Goal: Transaction & Acquisition: Purchase product/service

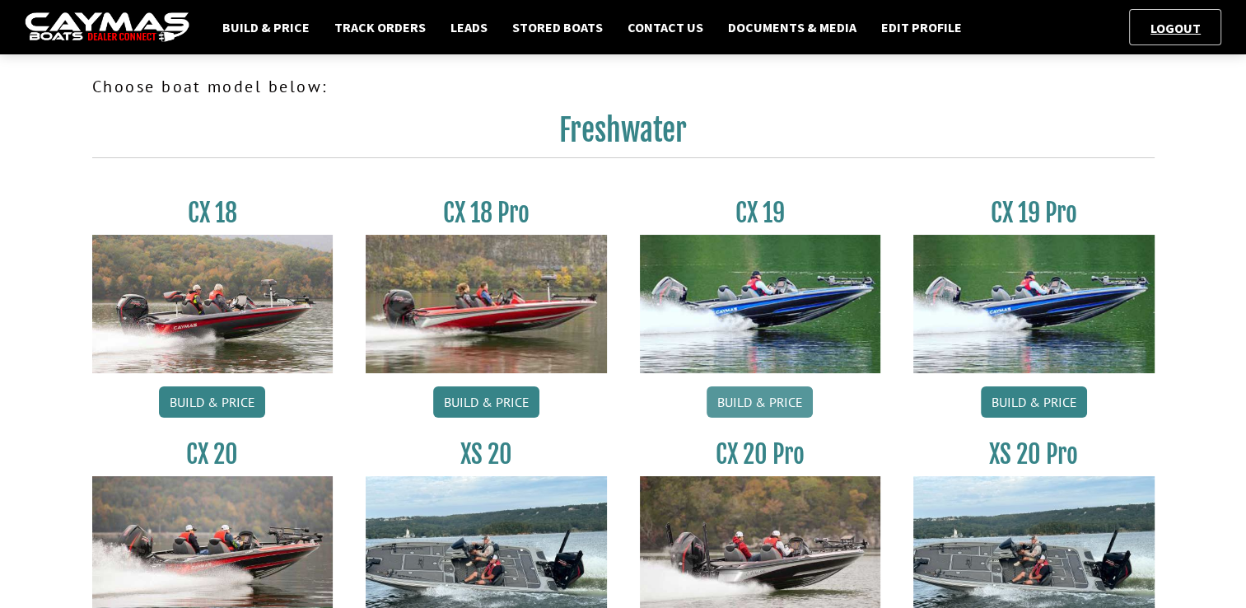
click at [769, 409] on link "Build & Price" at bounding box center [760, 401] width 106 height 31
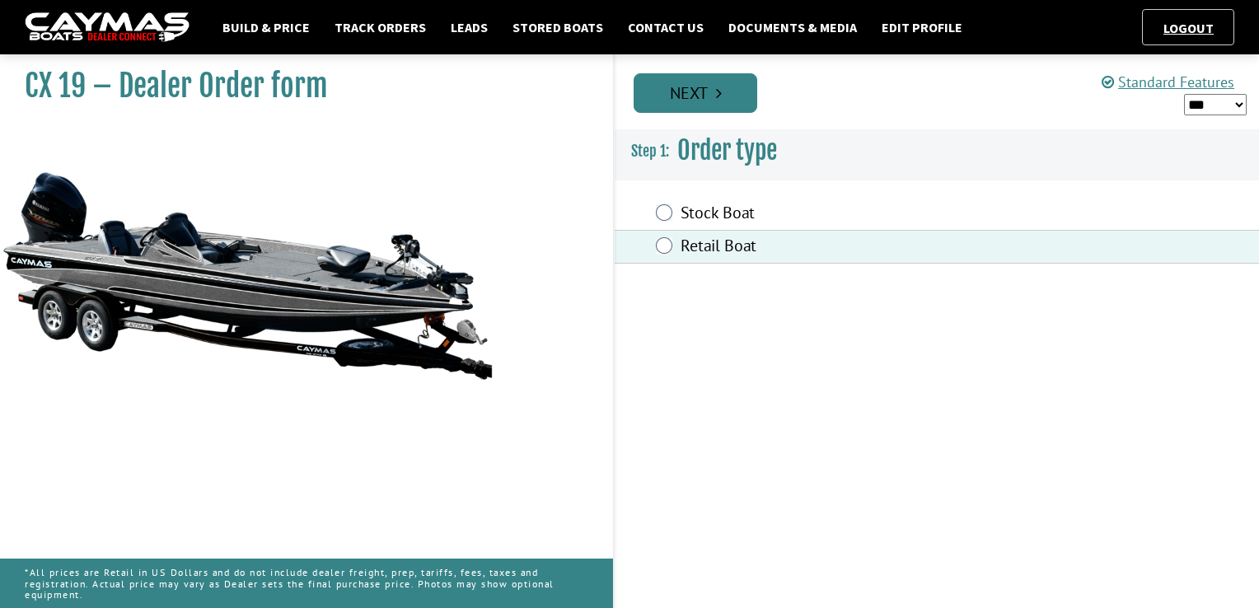
click at [699, 107] on link "Next" at bounding box center [696, 93] width 124 height 40
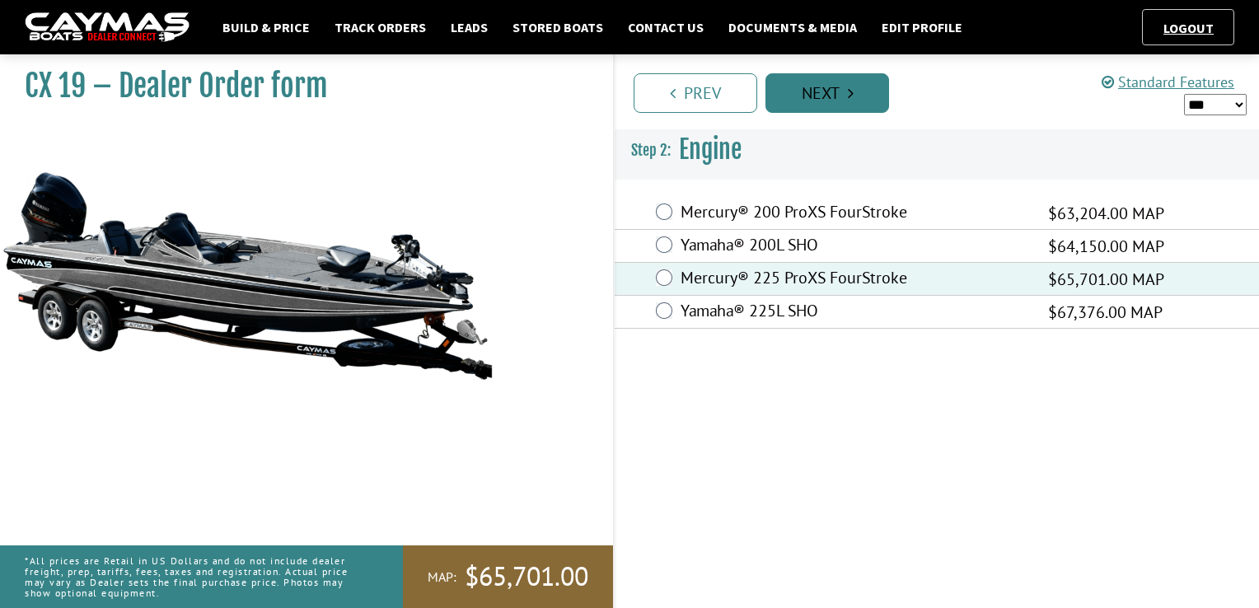
click at [858, 101] on link "Next" at bounding box center [827, 93] width 124 height 40
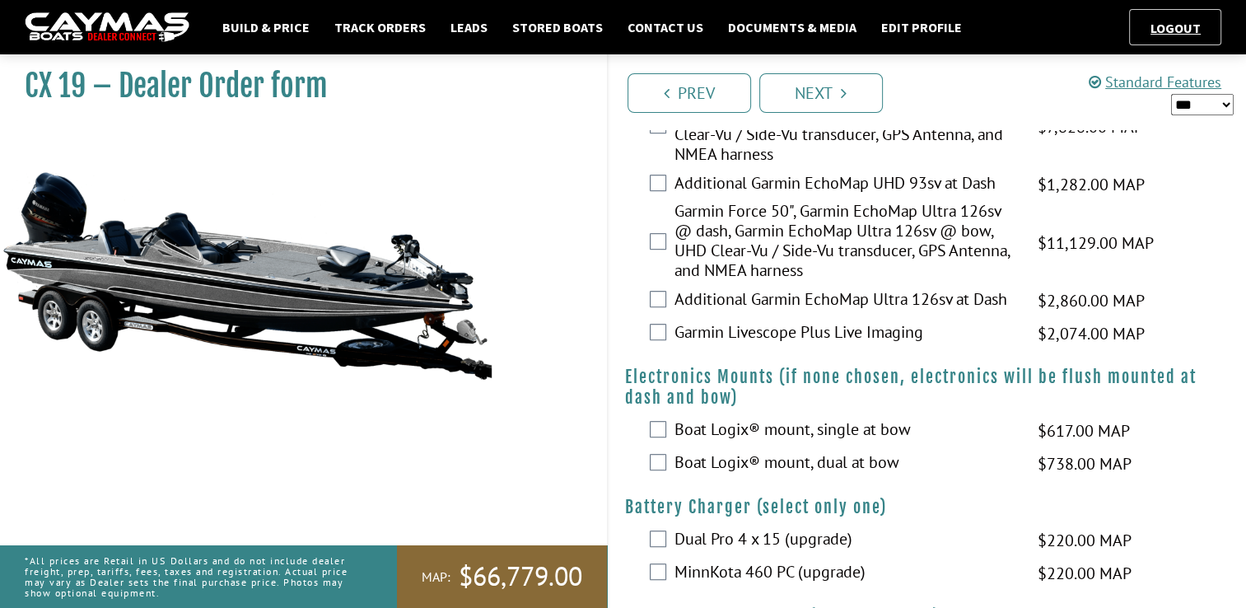
scroll to position [834, 0]
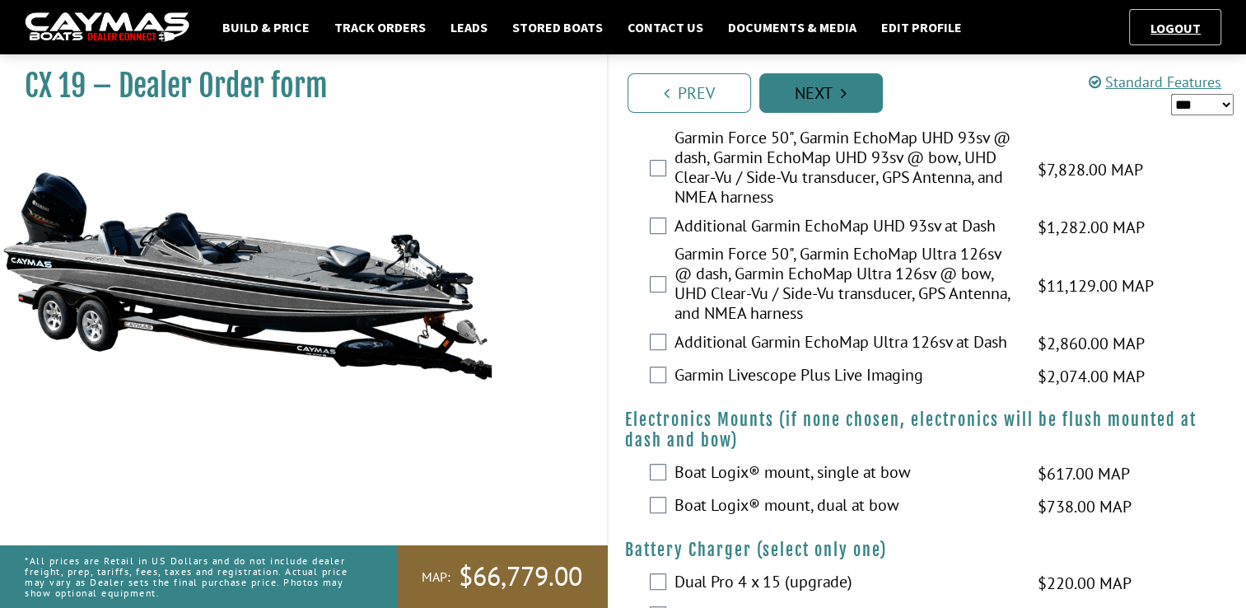
click at [836, 96] on link "Next" at bounding box center [822, 93] width 124 height 40
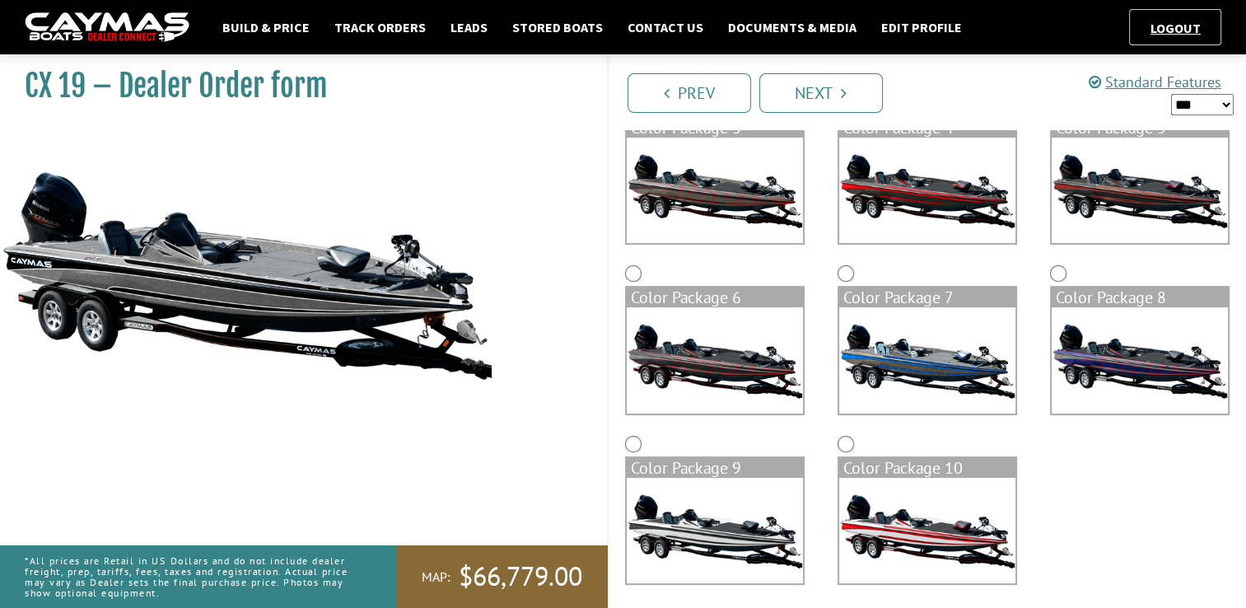
scroll to position [358, 0]
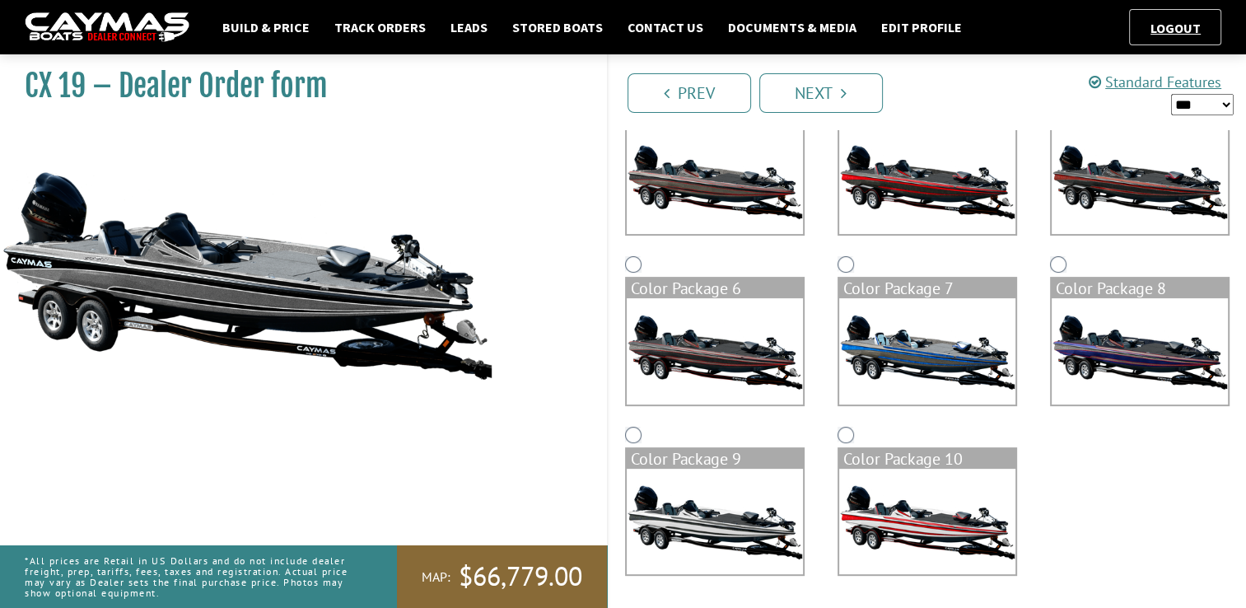
click at [725, 498] on img at bounding box center [715, 521] width 176 height 105
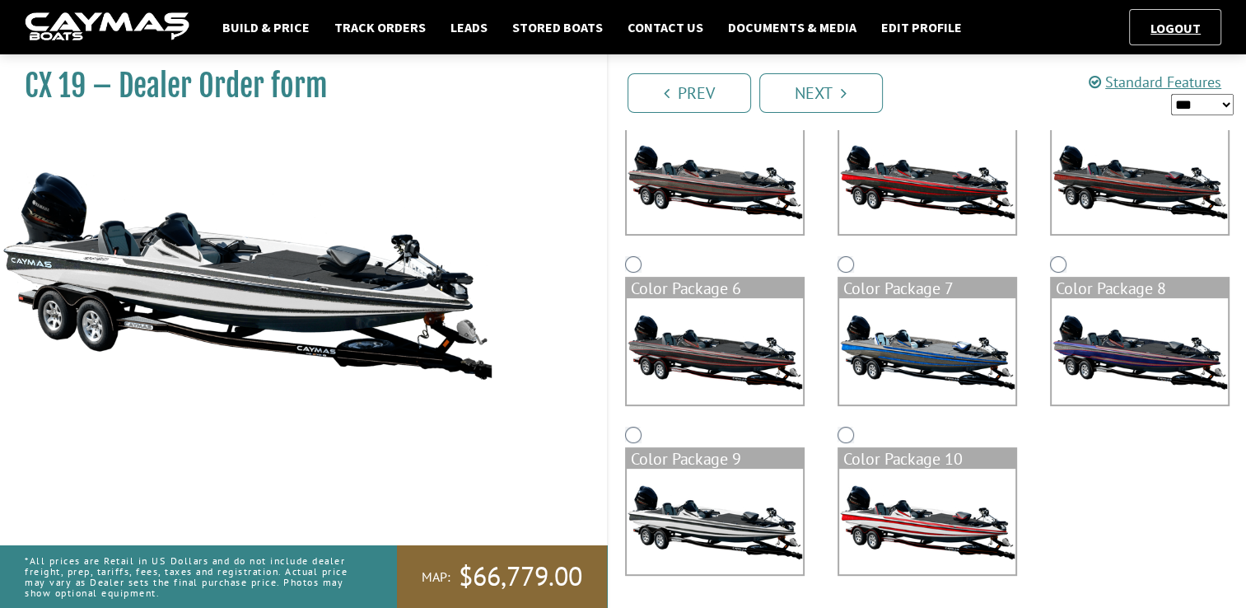
click at [1216, 108] on select "*** ****** ******" at bounding box center [1202, 104] width 63 height 21
click at [1171, 94] on select "*** ****** ******" at bounding box center [1202, 104] width 63 height 21
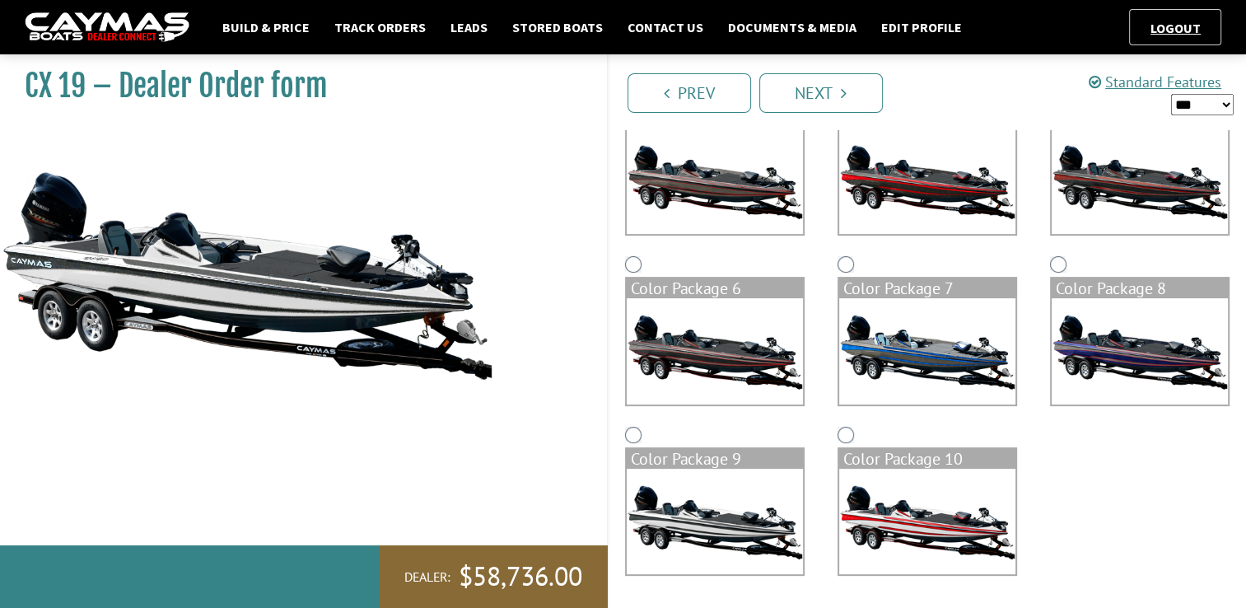
click at [1207, 104] on select "*** ****** ******" at bounding box center [1202, 104] width 63 height 21
select select "*"
click at [1171, 94] on select "*** ****** ******" at bounding box center [1202, 104] width 63 height 21
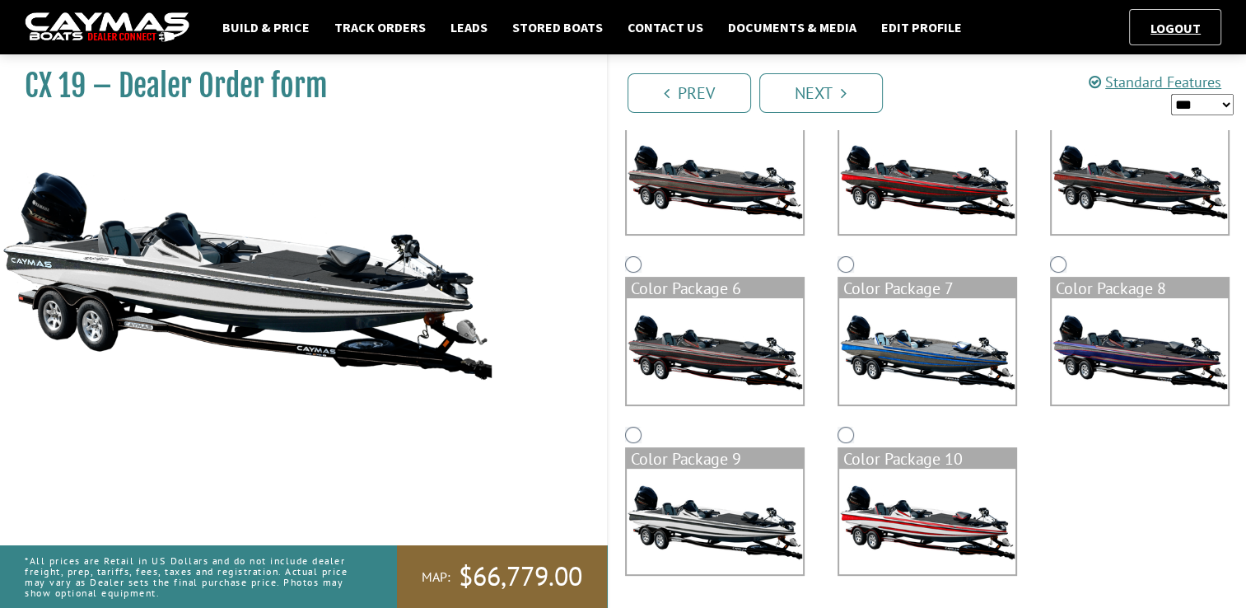
click at [933, 502] on img at bounding box center [927, 521] width 176 height 105
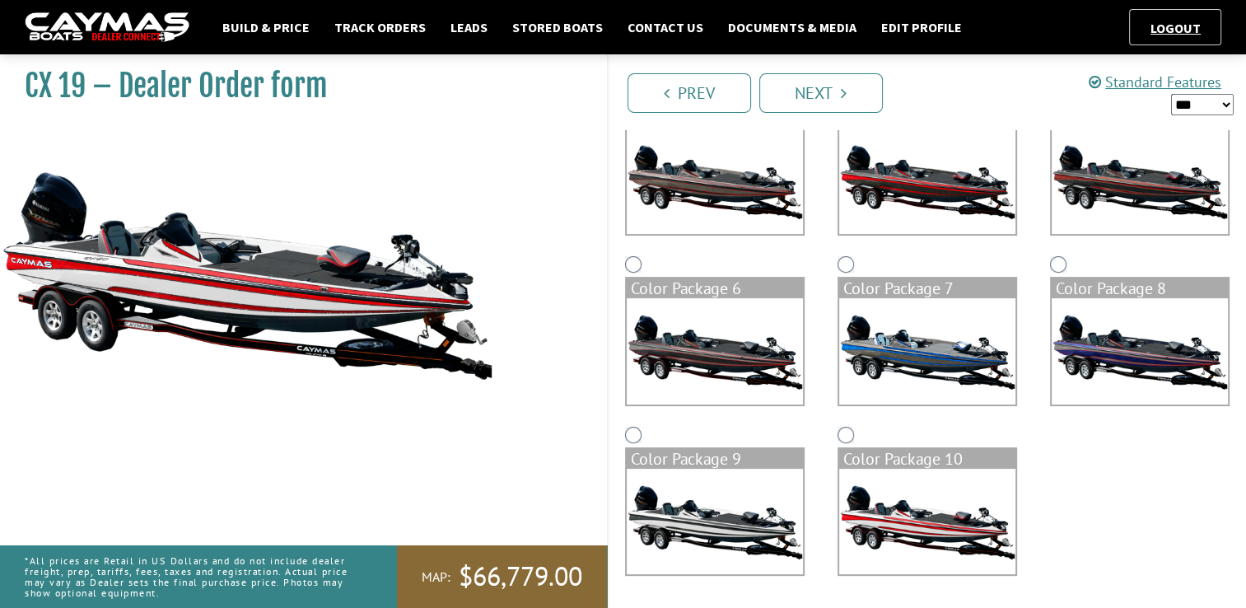
click at [939, 373] on img at bounding box center [927, 350] width 176 height 105
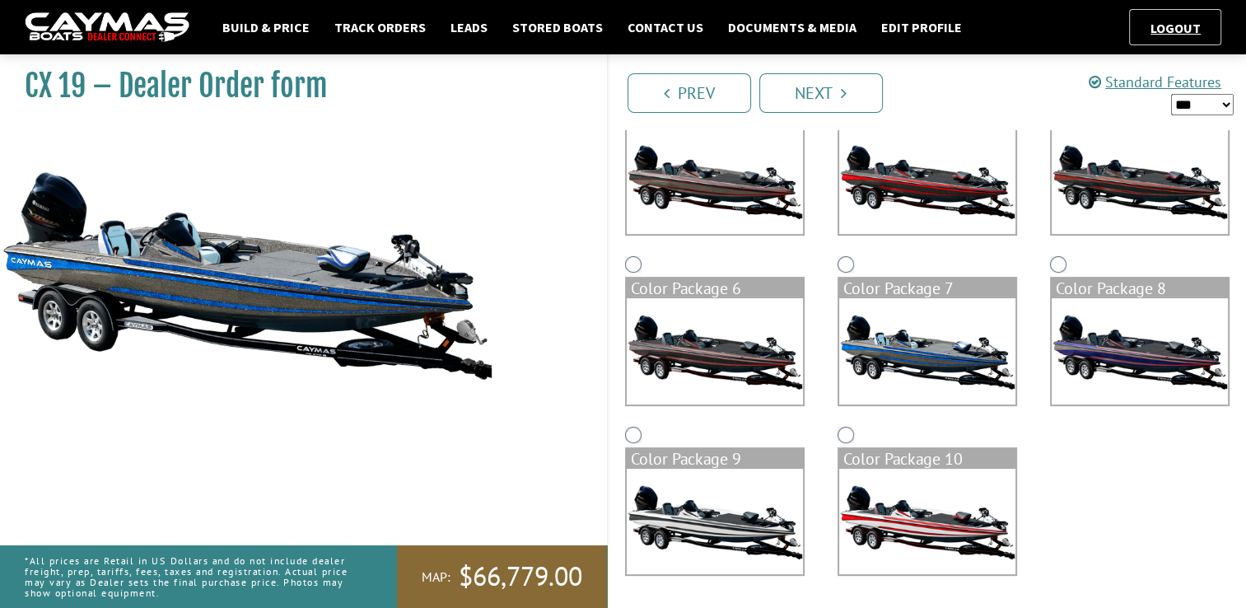
click at [1086, 344] on img at bounding box center [1140, 350] width 176 height 105
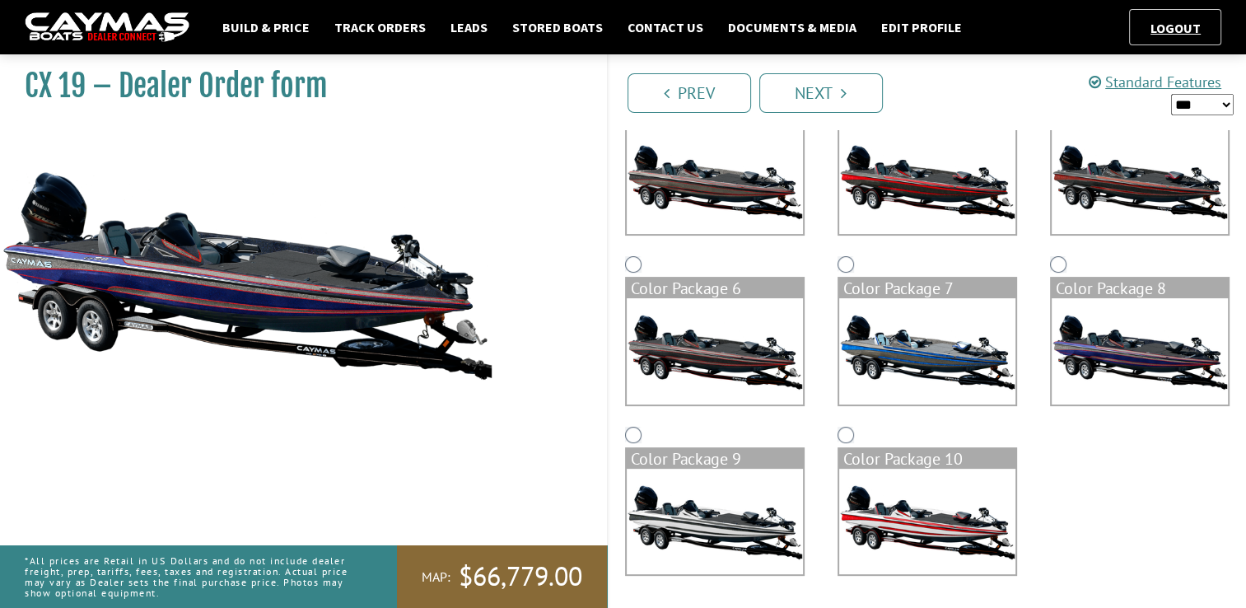
click at [728, 340] on img at bounding box center [715, 350] width 176 height 105
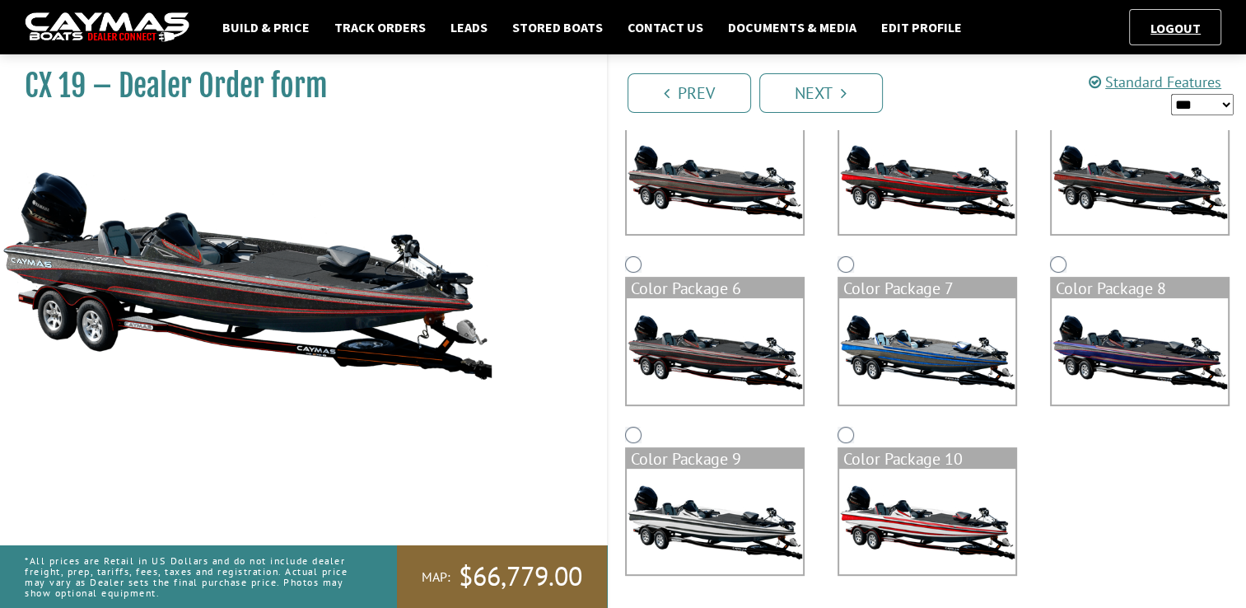
click at [746, 188] on img at bounding box center [715, 181] width 176 height 105
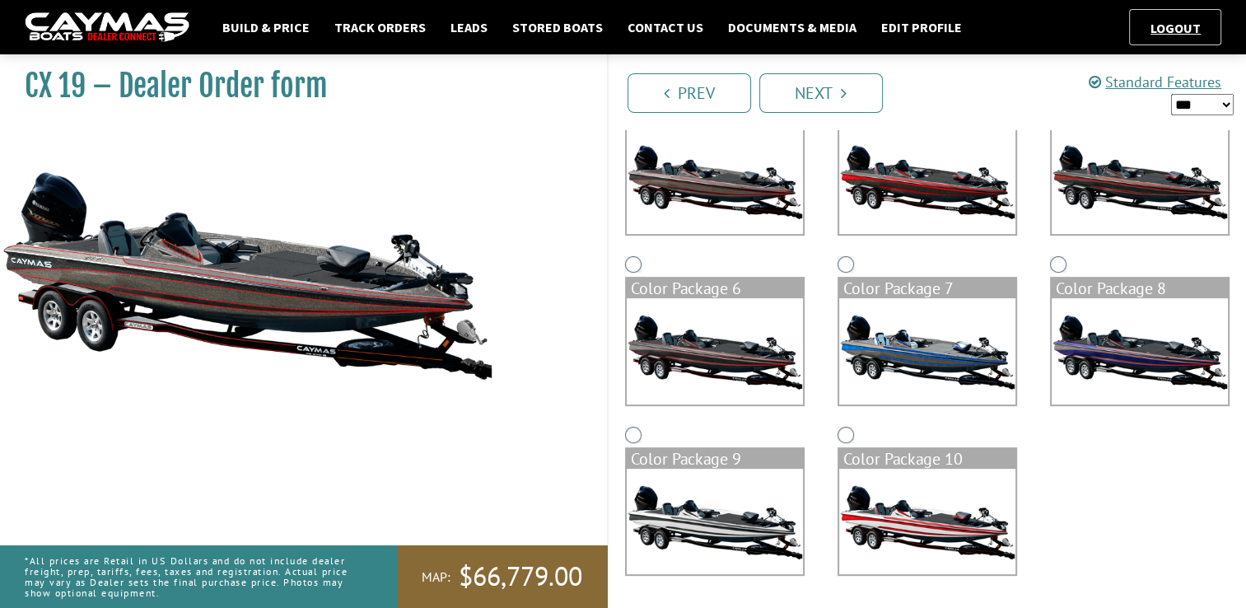
click at [951, 217] on img at bounding box center [927, 181] width 176 height 105
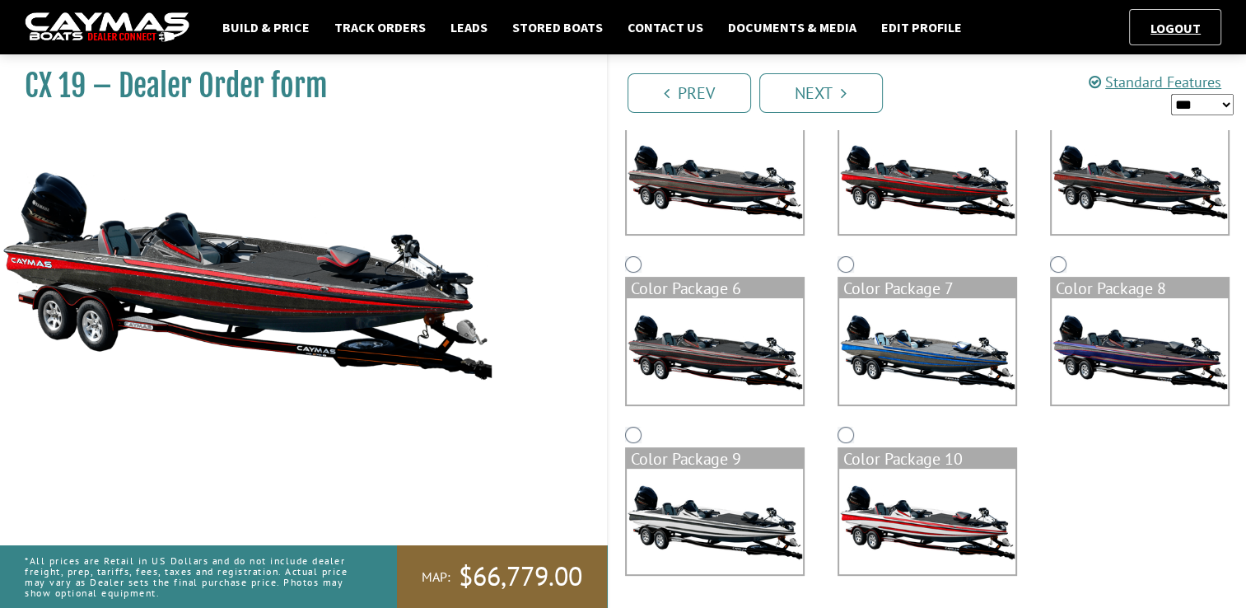
click at [1166, 196] on img at bounding box center [1140, 181] width 176 height 105
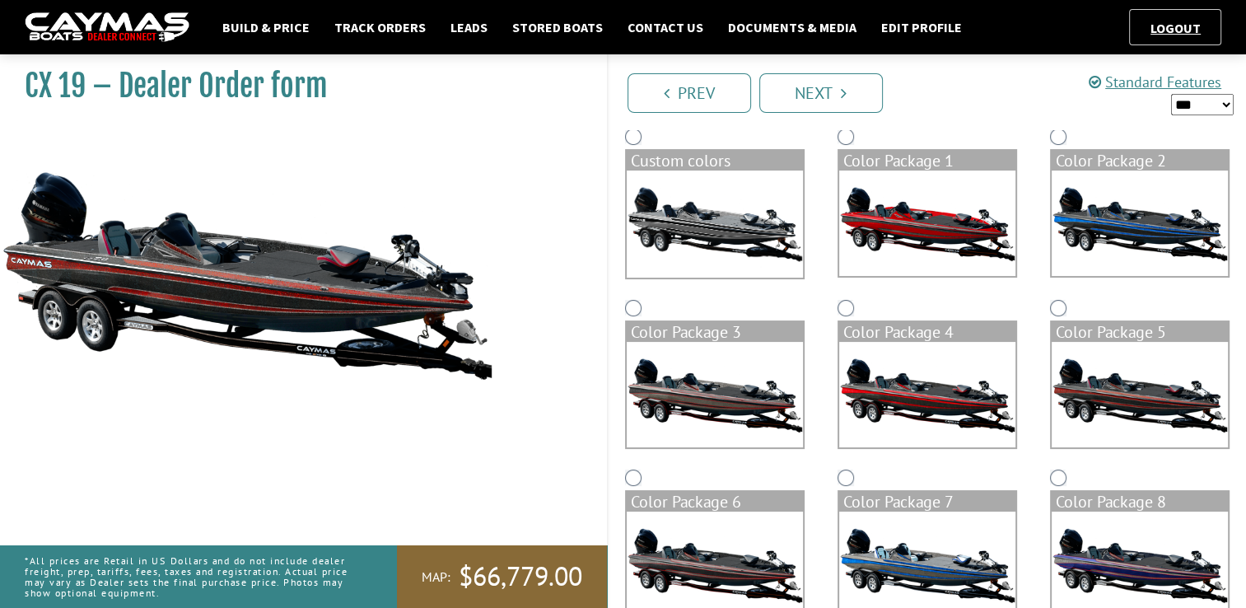
scroll to position [140, 0]
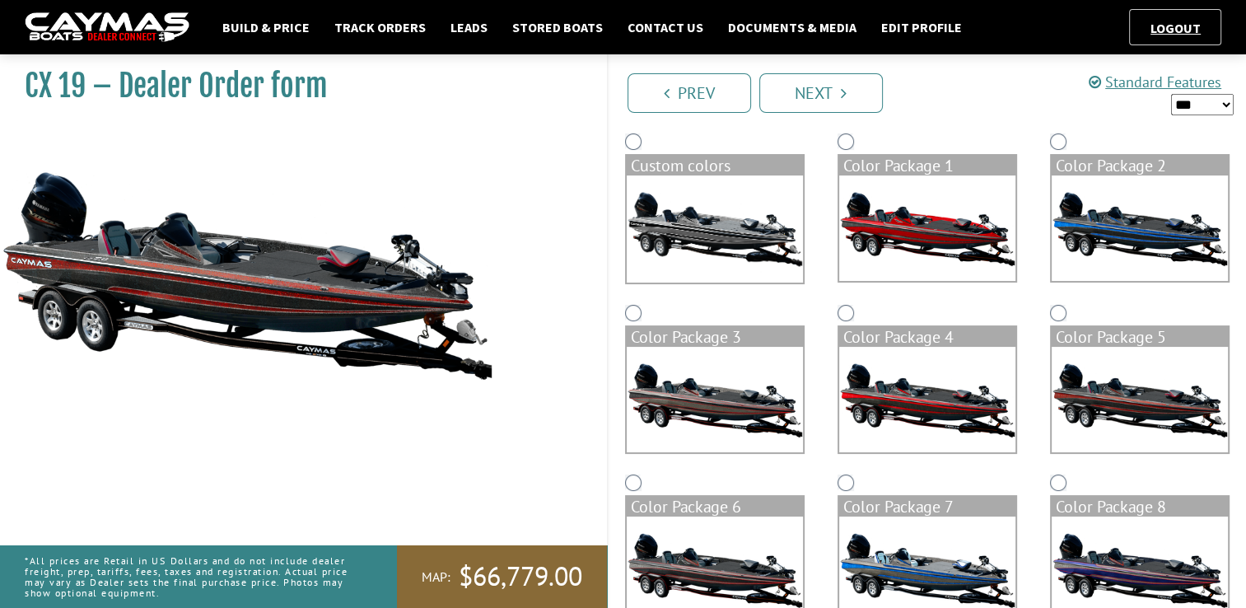
click at [1091, 209] on img at bounding box center [1140, 227] width 176 height 105
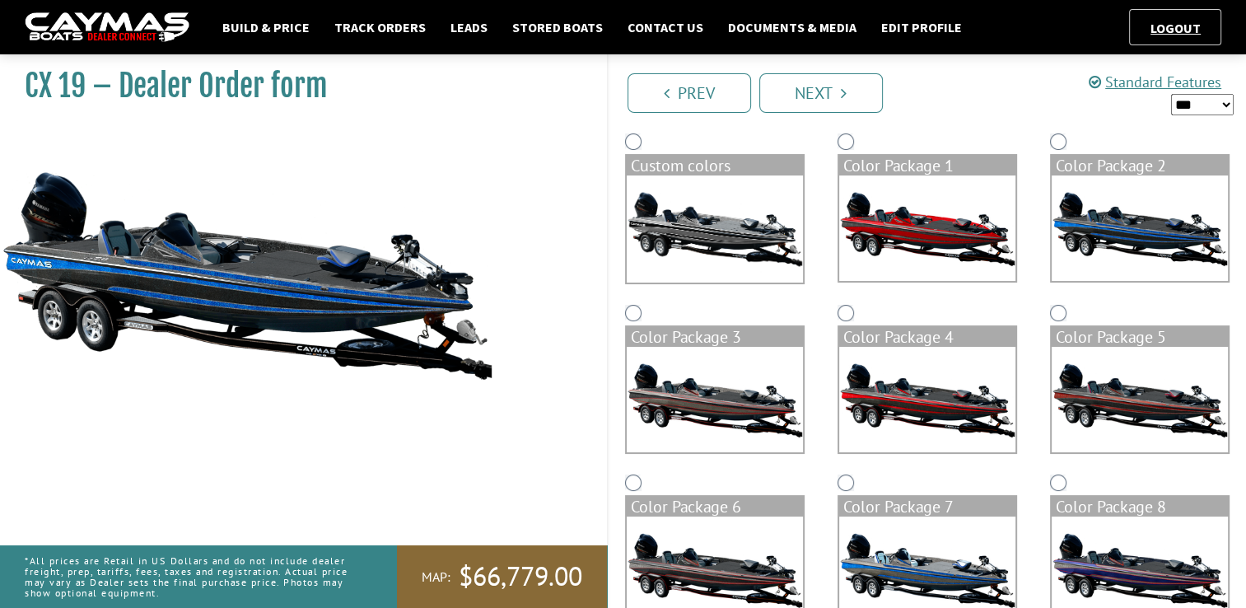
click at [912, 226] on img at bounding box center [927, 227] width 176 height 105
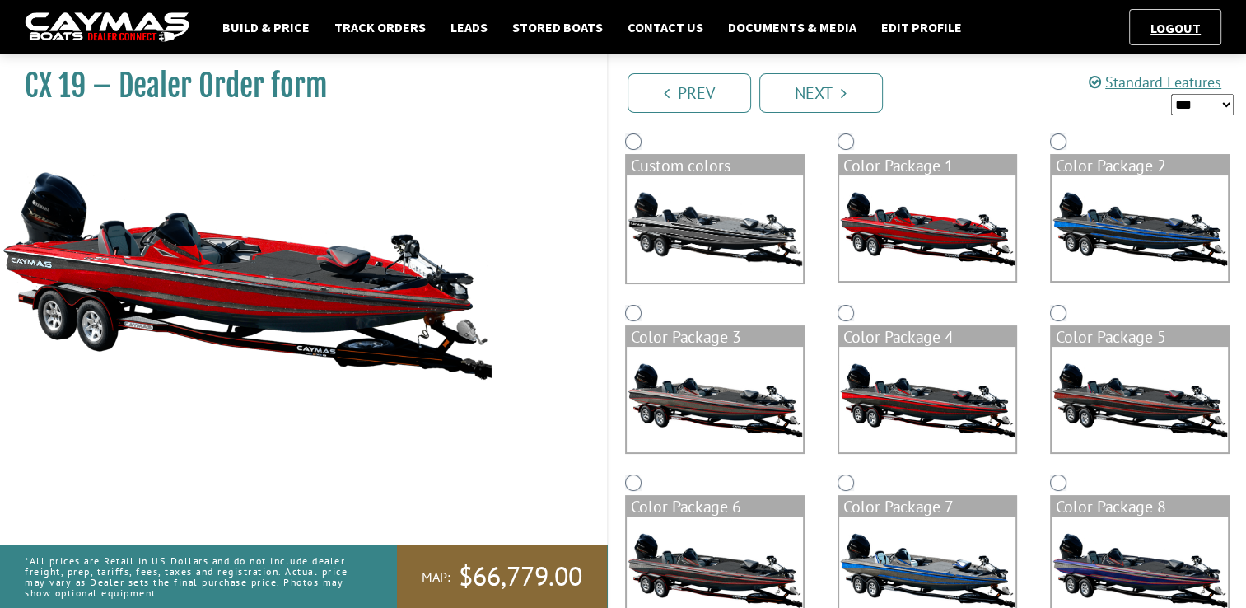
click at [723, 236] on img at bounding box center [715, 228] width 176 height 107
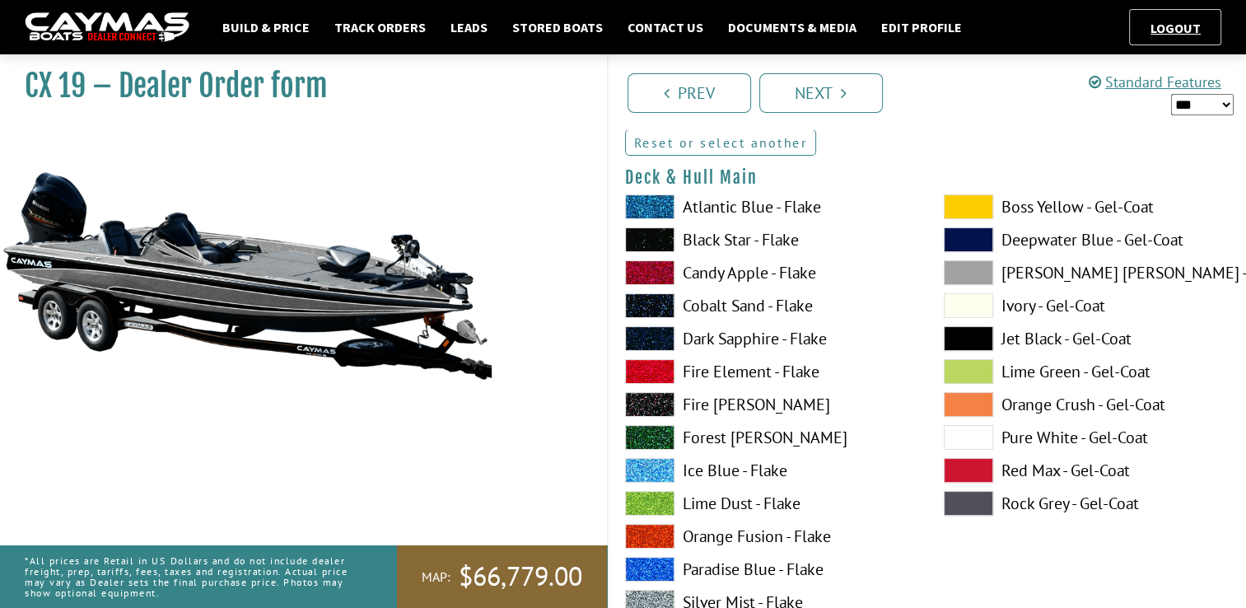
click at [751, 146] on link "Reset or select another" at bounding box center [721, 142] width 192 height 26
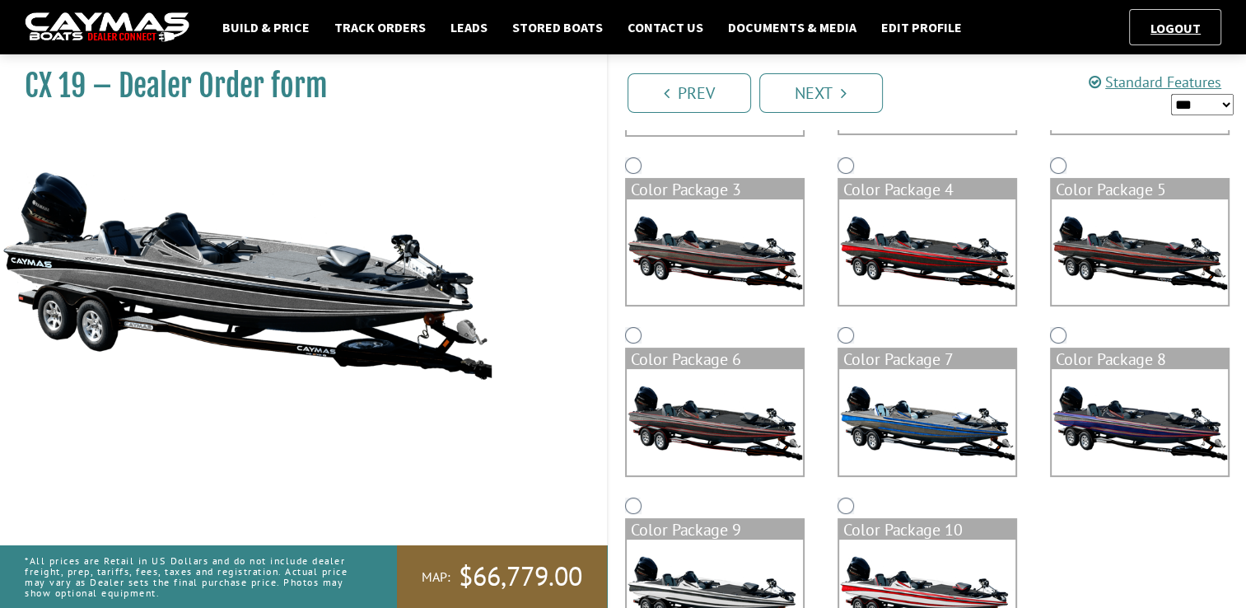
scroll to position [347, 0]
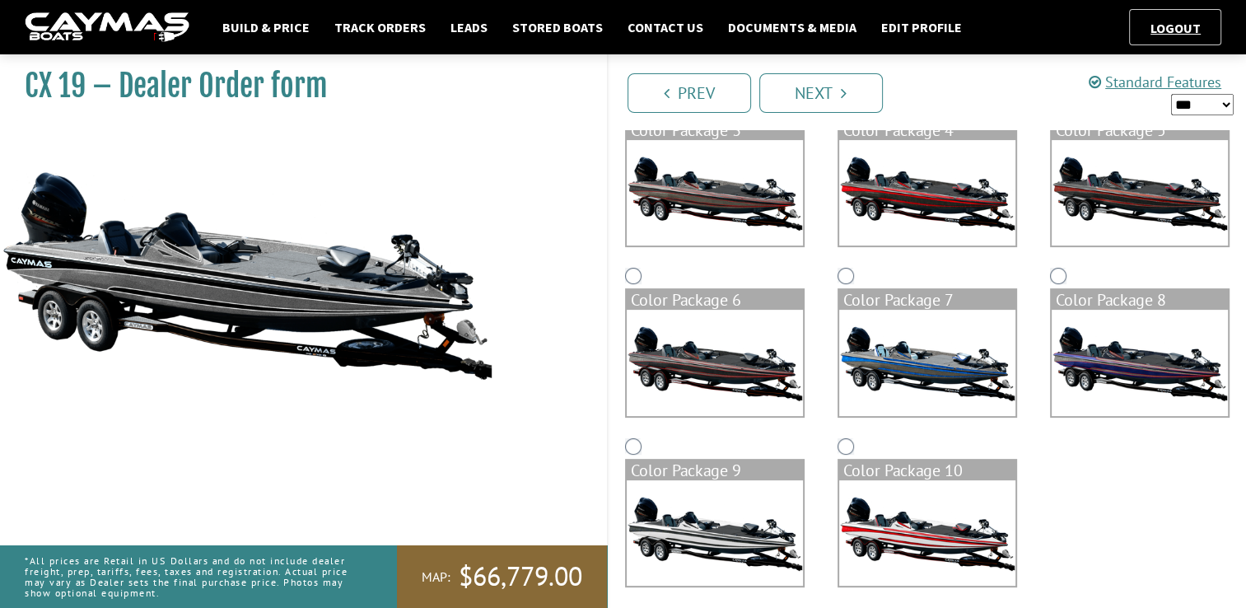
click at [736, 498] on img at bounding box center [715, 532] width 176 height 105
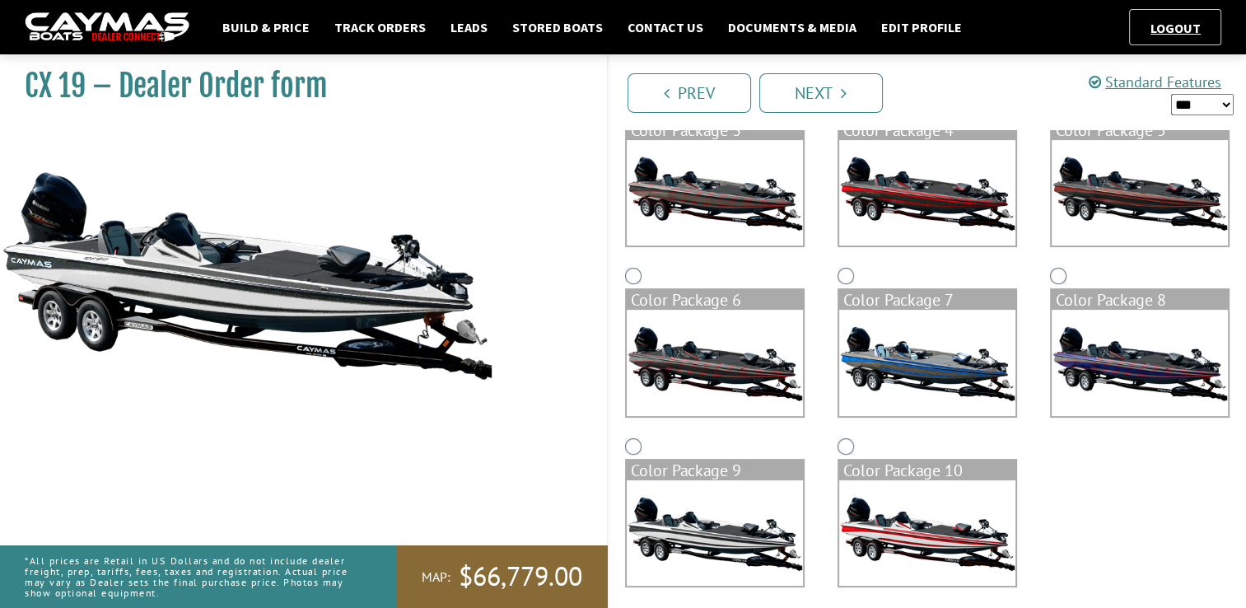
click at [937, 476] on div "Color Package 10" at bounding box center [927, 471] width 176 height 20
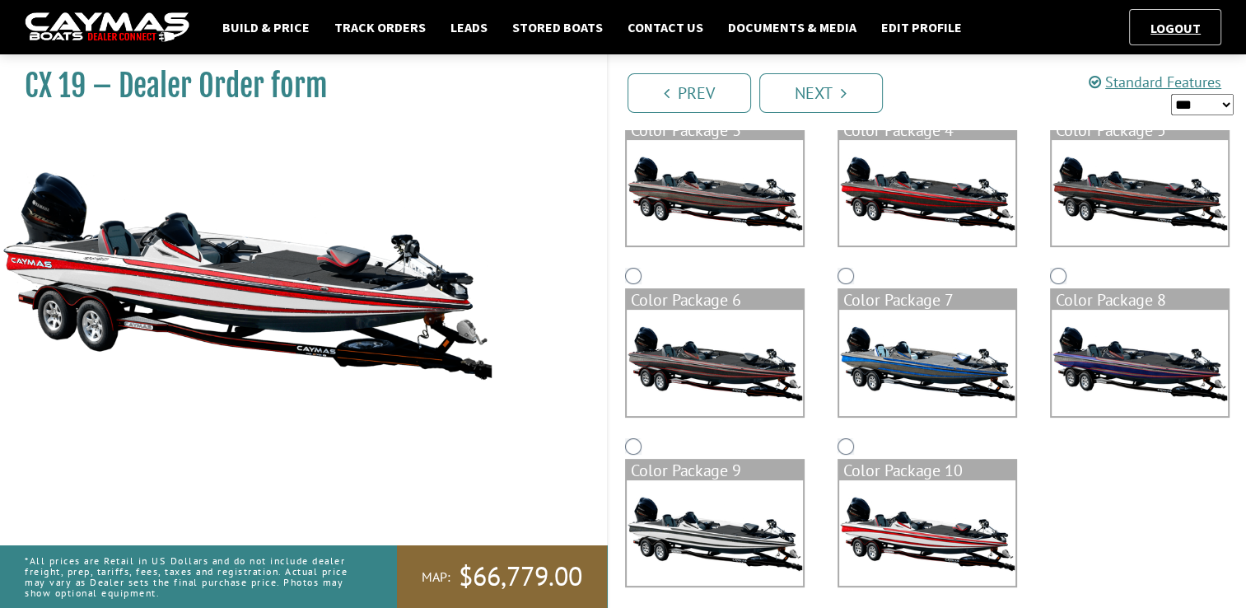
click at [715, 485] on img at bounding box center [715, 532] width 176 height 105
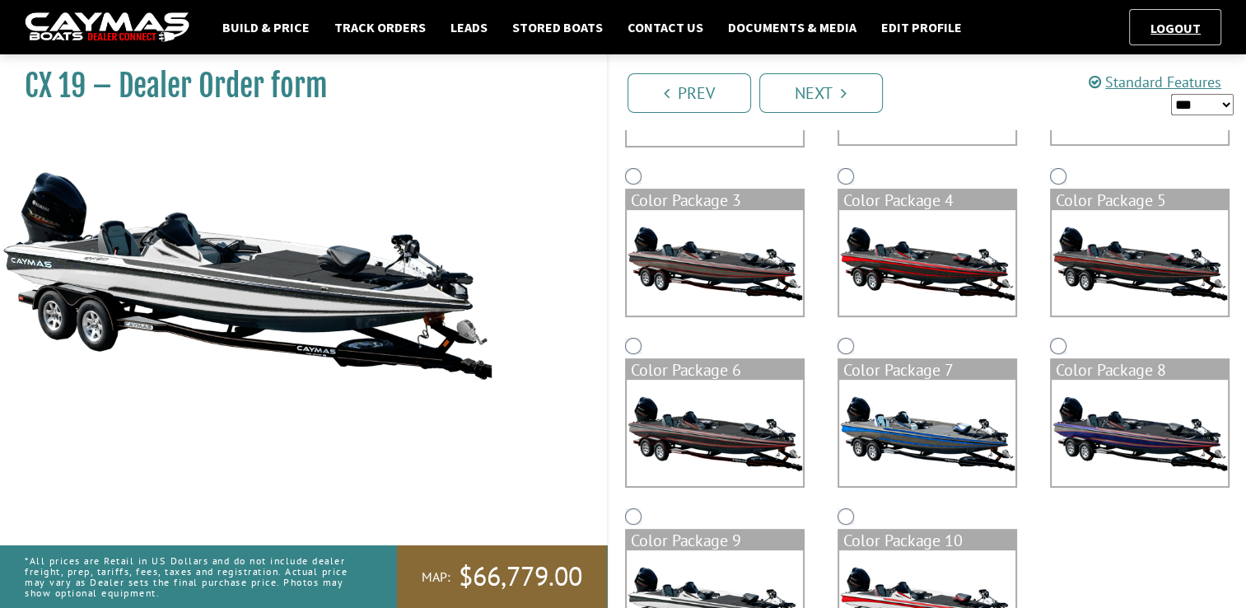
scroll to position [358, 0]
